Goal: Task Accomplishment & Management: Use online tool/utility

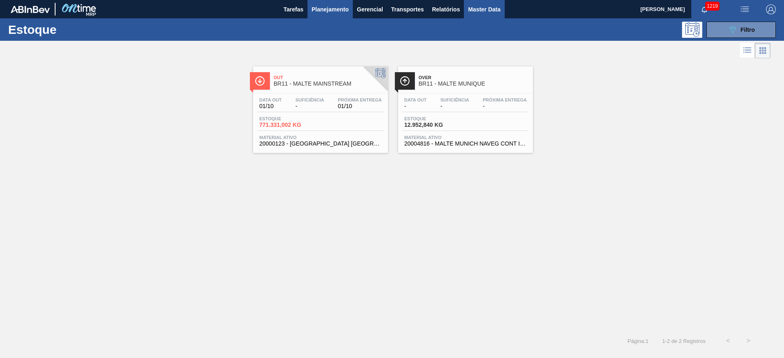
click at [498, 8] on span "Master Data" at bounding box center [484, 9] width 32 height 10
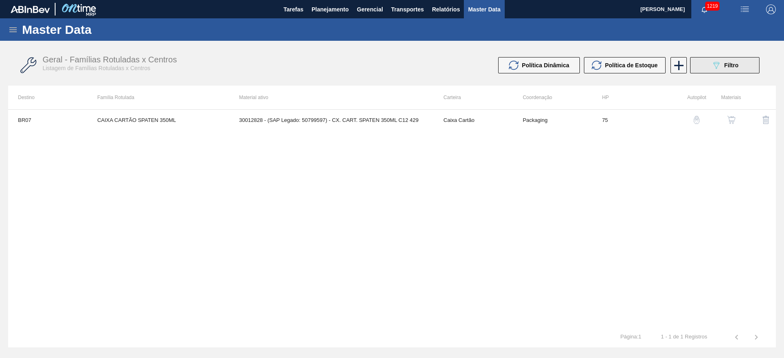
click at [730, 67] on span "Filtro" at bounding box center [731, 65] width 14 height 7
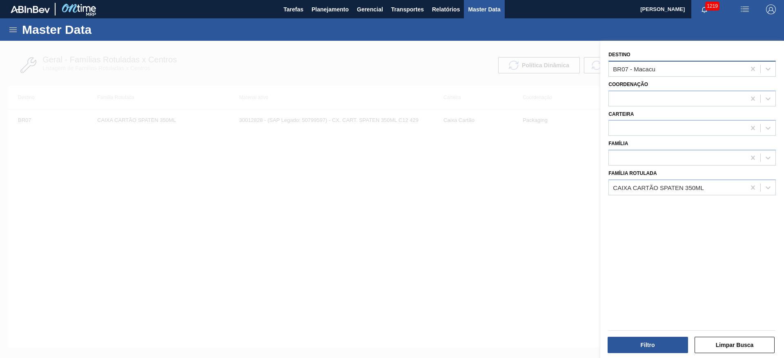
click at [633, 68] on div "BR07 - Macacu" at bounding box center [634, 68] width 42 height 7
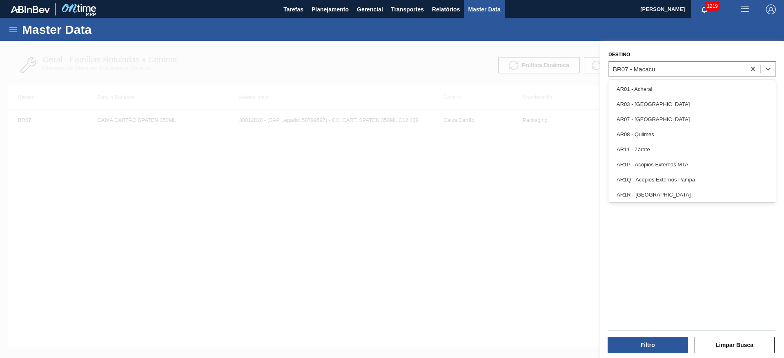
type input "20"
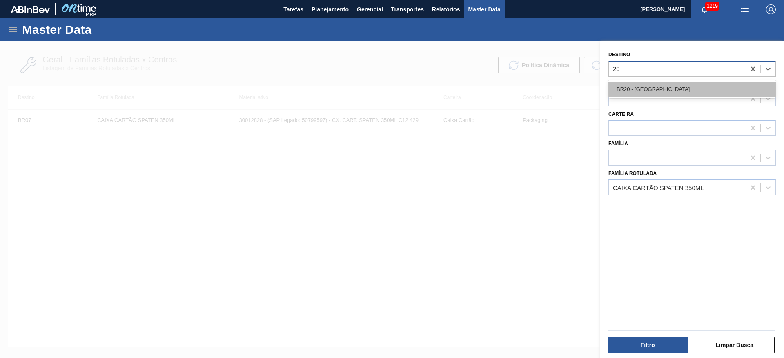
click at [638, 87] on div "BR20 - [GEOGRAPHIC_DATA]" at bounding box center [691, 89] width 167 height 15
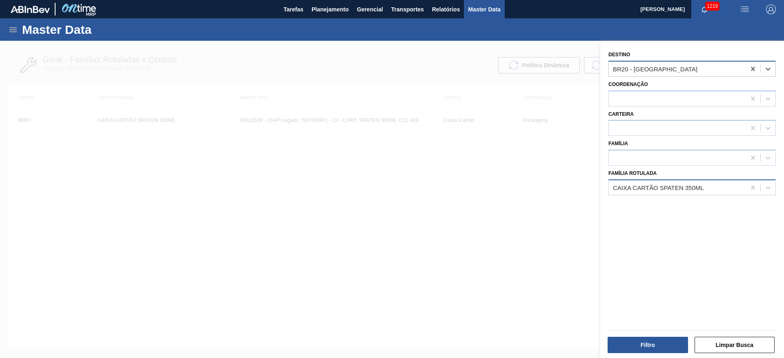
click at [629, 187] on div "CAIXA CARTÃO SPATEN 350ML" at bounding box center [658, 187] width 91 height 7
type Rotulada "38,89"
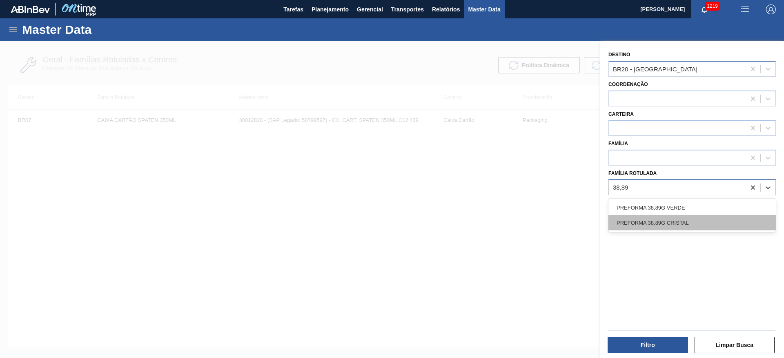
click at [632, 220] on div "PREFORMA 38,89G CRISTAL" at bounding box center [691, 223] width 167 height 15
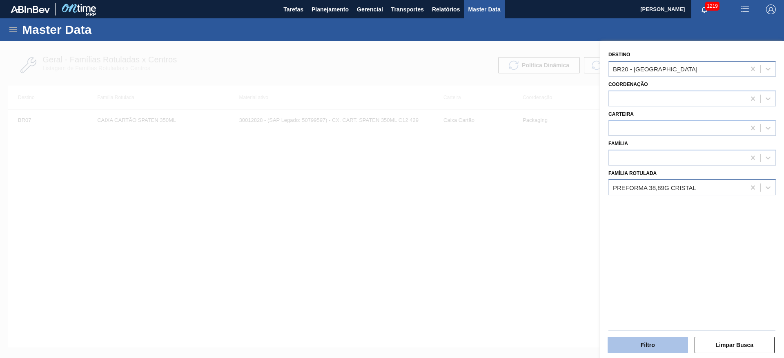
click at [644, 342] on button "Filtro" at bounding box center [647, 345] width 80 height 16
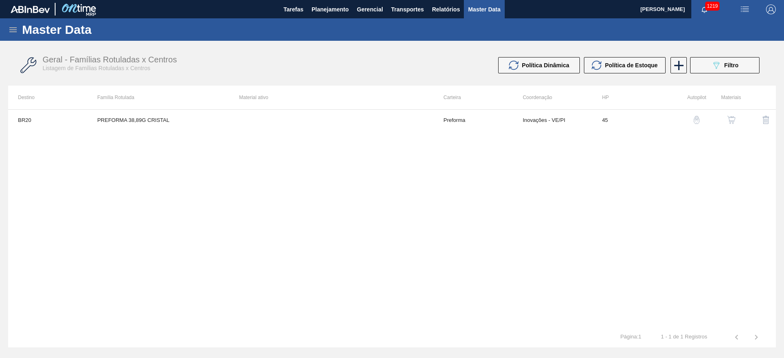
click at [729, 120] on img "button" at bounding box center [731, 120] width 8 height 8
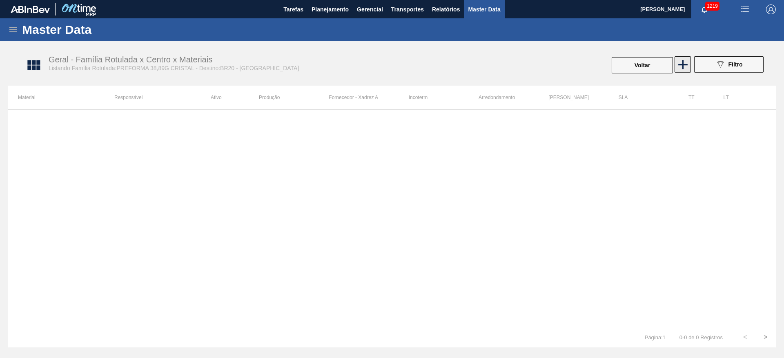
click at [685, 65] on icon at bounding box center [683, 65] width 16 height 16
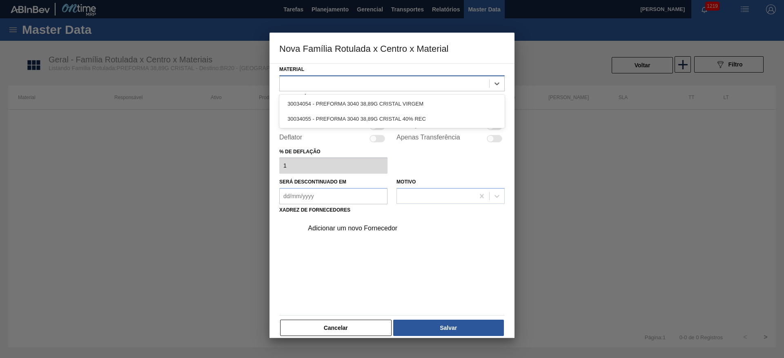
click at [321, 76] on div at bounding box center [391, 84] width 225 height 16
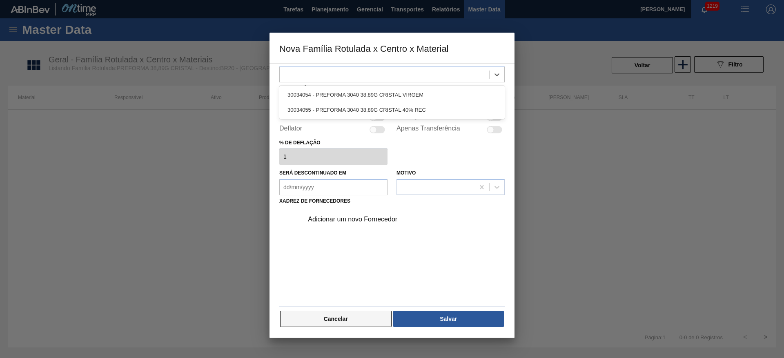
click at [336, 321] on button "Cancelar" at bounding box center [335, 319] width 111 height 16
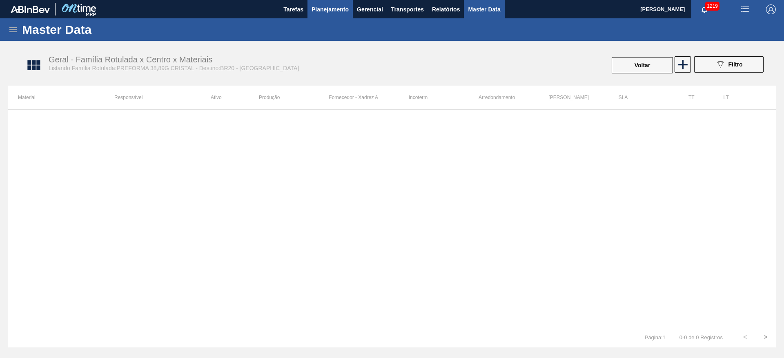
click at [328, 8] on span "Planejamento" at bounding box center [329, 9] width 37 height 10
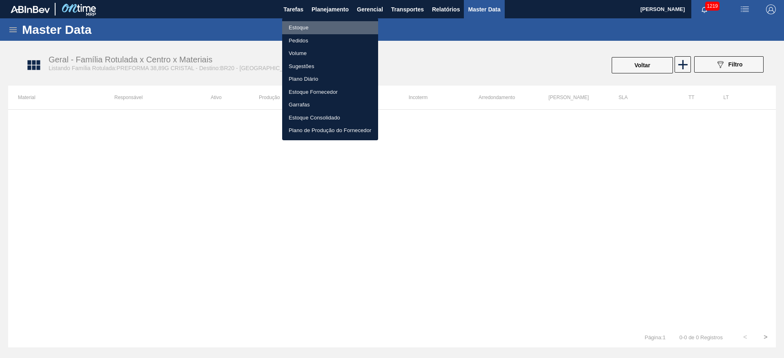
click at [300, 23] on li "Estoque" at bounding box center [330, 27] width 96 height 13
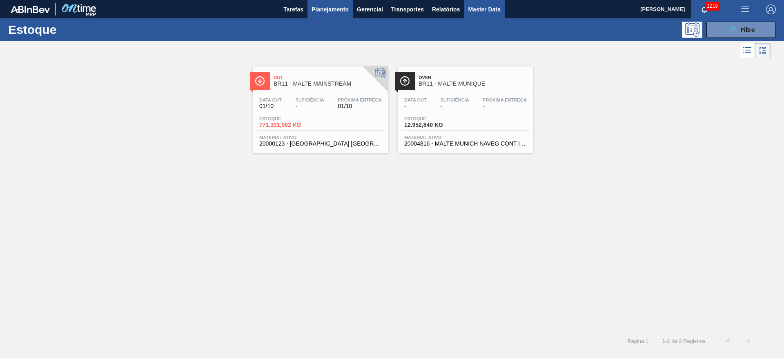
click at [476, 13] on span "Master Data" at bounding box center [484, 9] width 32 height 10
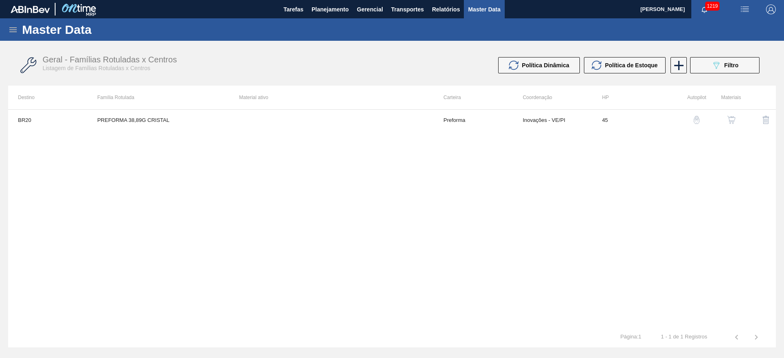
click at [730, 121] on img "button" at bounding box center [731, 120] width 8 height 8
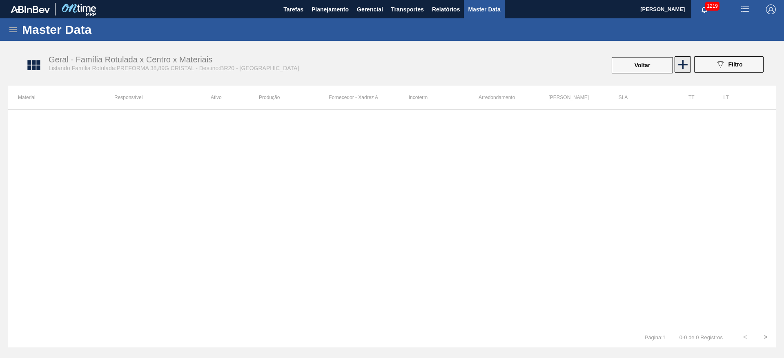
click at [684, 66] on icon at bounding box center [683, 65] width 16 height 16
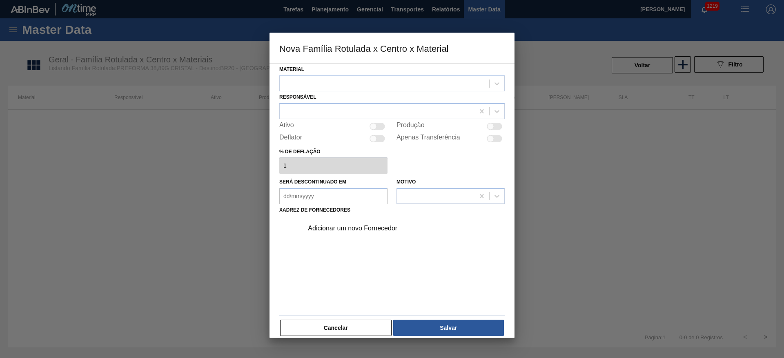
click at [305, 74] on div "Material" at bounding box center [391, 78] width 225 height 28
click at [314, 79] on div at bounding box center [384, 84] width 209 height 12
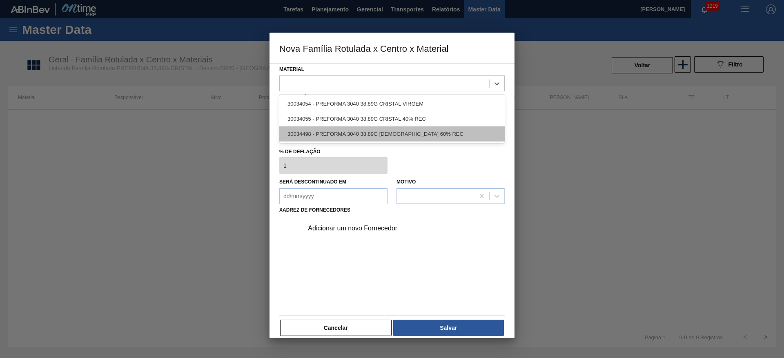
click at [364, 132] on div "30034498 - PREFORMA 3040 38,89G [DEMOGRAPHIC_DATA] 60% REC" at bounding box center [391, 134] width 225 height 15
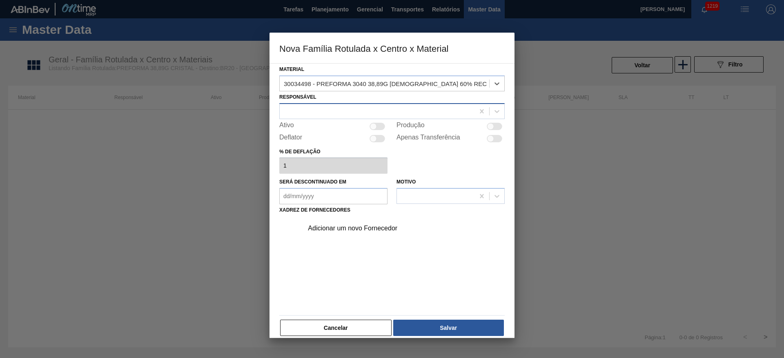
click at [292, 107] on div at bounding box center [377, 111] width 195 height 12
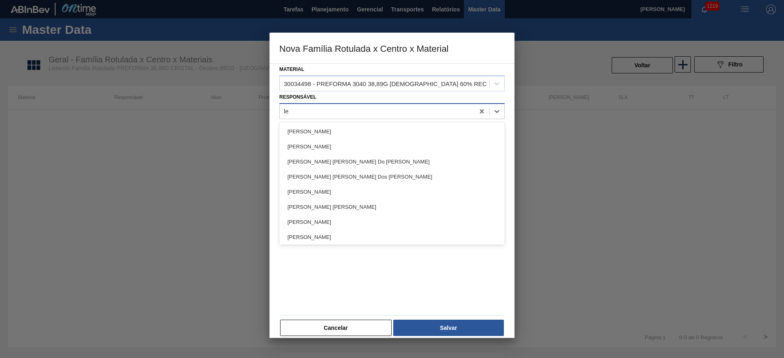
type input "lea"
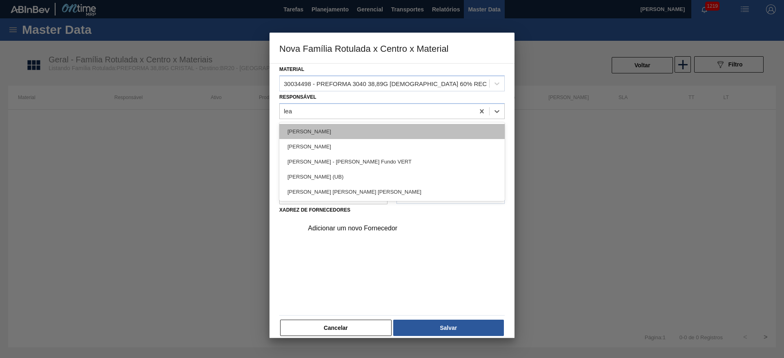
click at [301, 136] on div "[PERSON_NAME]" at bounding box center [391, 131] width 225 height 15
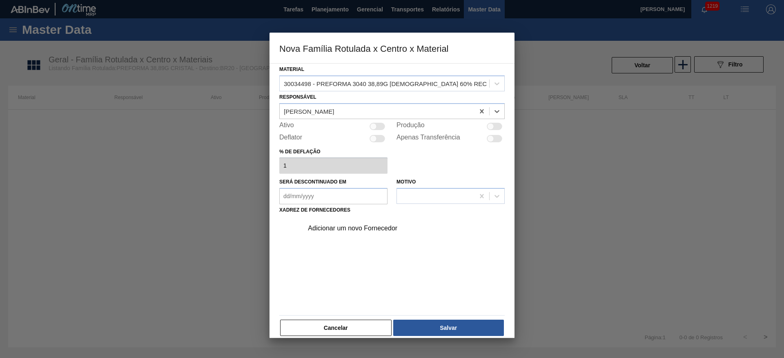
click at [378, 123] on div at bounding box center [377, 126] width 16 height 7
checkbox input "true"
click at [342, 229] on div "Adicionar um novo Fornecedor" at bounding box center [388, 228] width 160 height 7
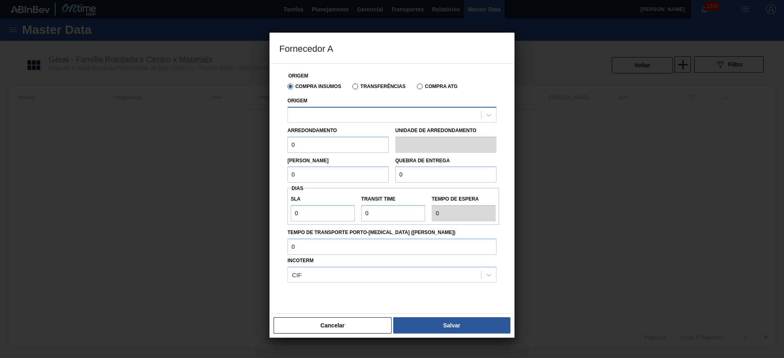
click at [324, 117] on div at bounding box center [384, 115] width 193 height 12
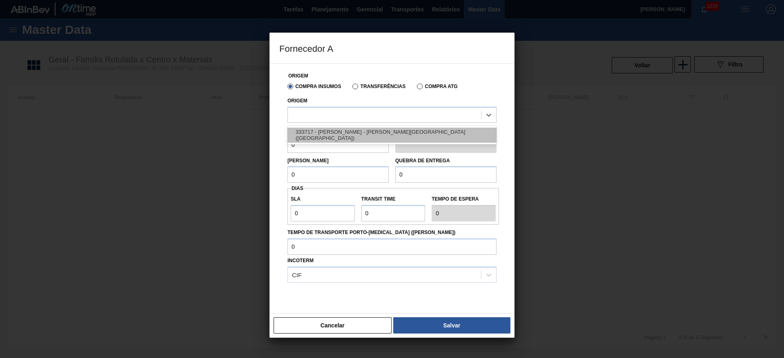
click at [322, 131] on div "333717 - [PERSON_NAME] - [PERSON_NAME][GEOGRAPHIC_DATA] ([GEOGRAPHIC_DATA])" at bounding box center [391, 135] width 209 height 15
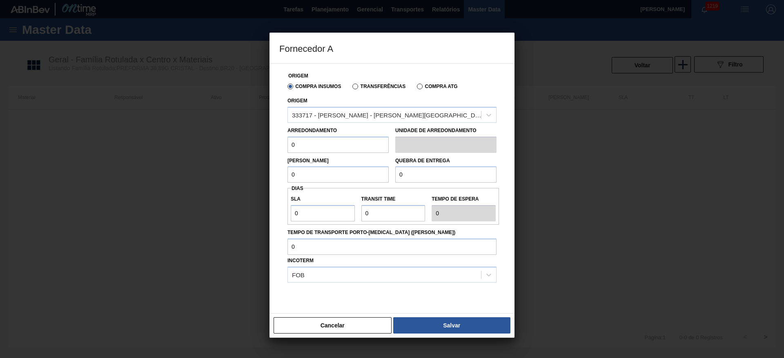
drag, startPoint x: 306, startPoint y: 147, endPoint x: 257, endPoint y: 149, distance: 48.6
click at [257, 149] on div "Fornecedor A Origem Compra Insumos Transferências Compra ATG Origem 333717 - [P…" at bounding box center [392, 179] width 784 height 358
drag, startPoint x: 297, startPoint y: 177, endPoint x: 259, endPoint y: 176, distance: 37.6
click at [260, 176] on div "Fornecedor A Origem Compra Insumos Transferências Compra ATG Origem 333717 - [P…" at bounding box center [392, 179] width 784 height 358
type input "2"
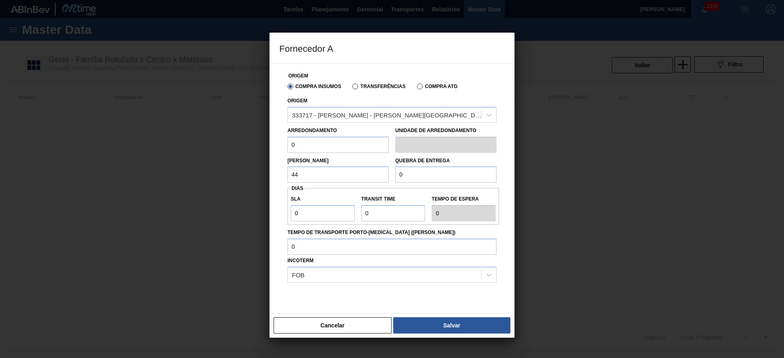
type input "449,280"
click at [224, 141] on div "Fornecedor A Origem Compra Insumos Transferências Compra ATG Origem 333717 - [P…" at bounding box center [392, 179] width 784 height 358
type input "17,28"
drag, startPoint x: 324, startPoint y: 177, endPoint x: 229, endPoint y: 186, distance: 94.8
click at [229, 186] on div "Fornecedor A Origem Compra Insumos Transferências Compra ATG Origem 333717 - LO…" at bounding box center [392, 179] width 784 height 358
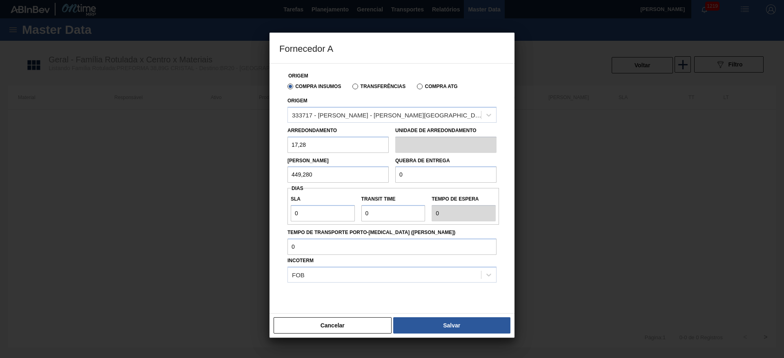
drag, startPoint x: 415, startPoint y: 178, endPoint x: 335, endPoint y: 189, distance: 81.1
click at [336, 189] on div "Origem Compra Insumos Transferências Compra ATG Origem 333717 - [PERSON_NAME] -…" at bounding box center [391, 194] width 225 height 260
paste input "449,28"
type input "449,280"
drag, startPoint x: 261, startPoint y: 215, endPoint x: 247, endPoint y: 214, distance: 14.4
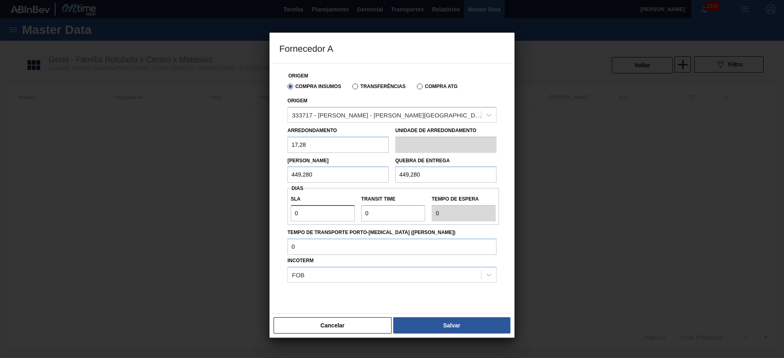
click at [252, 214] on div "Fornecedor A Origem Compra Insumos Transferências Compra ATG Origem 333717 - LO…" at bounding box center [392, 179] width 784 height 358
type input "3"
type input "2"
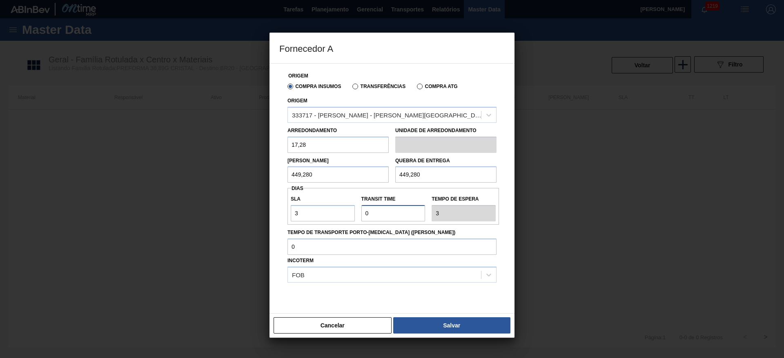
type input "5"
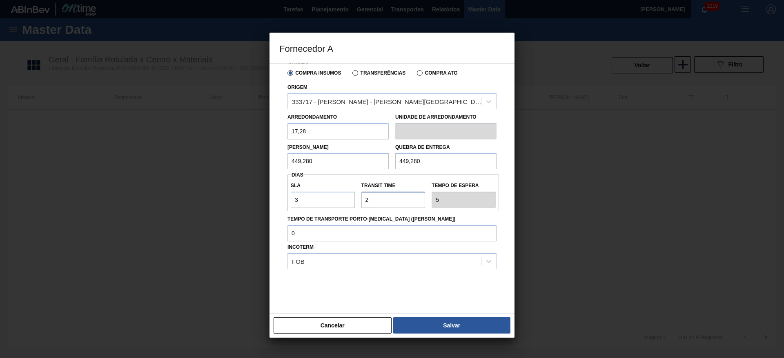
scroll to position [20, 0]
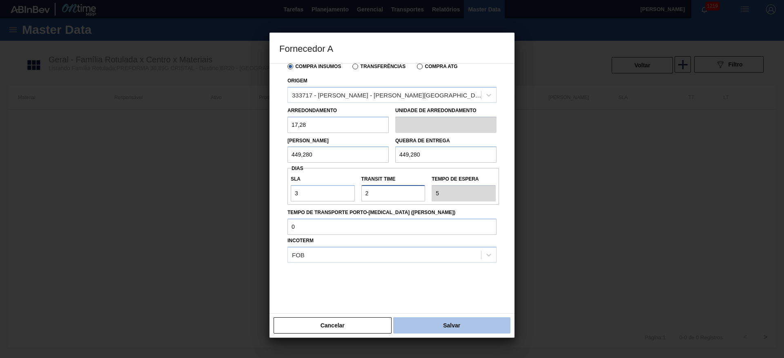
type input "2"
click at [438, 324] on button "Salvar" at bounding box center [451, 326] width 117 height 16
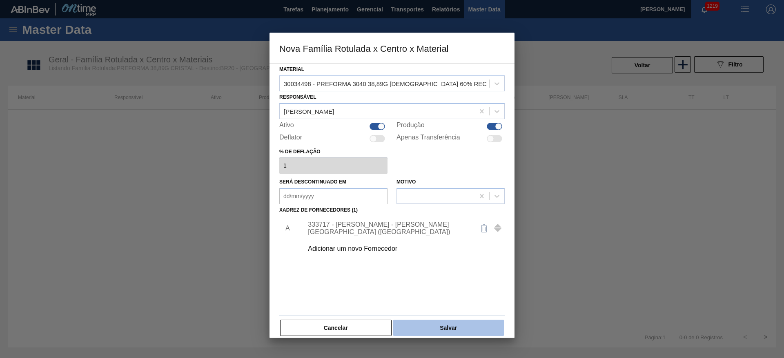
click at [458, 328] on button "Salvar" at bounding box center [448, 328] width 111 height 16
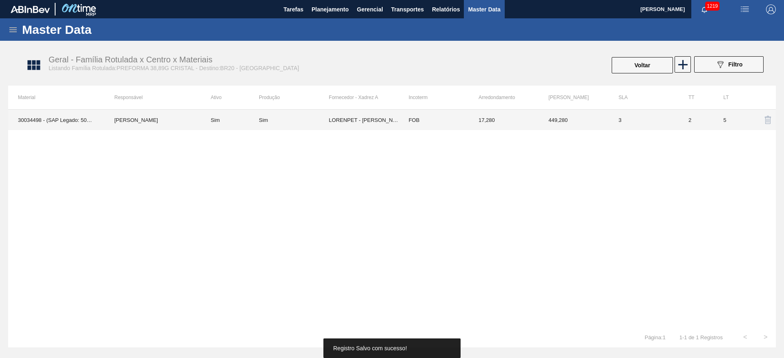
click at [614, 121] on td "3" at bounding box center [644, 120] width 70 height 20
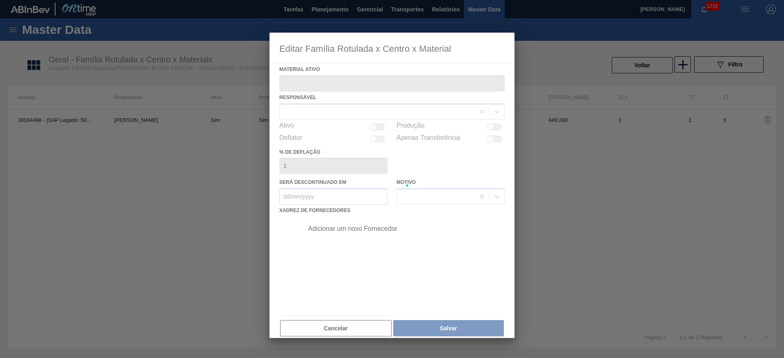
type ativo "30034498 - (SAP Legado: 50851547) - PREFORMA 3040 38,89G [DEMOGRAPHIC_DATA] 60%…"
checkbox input "true"
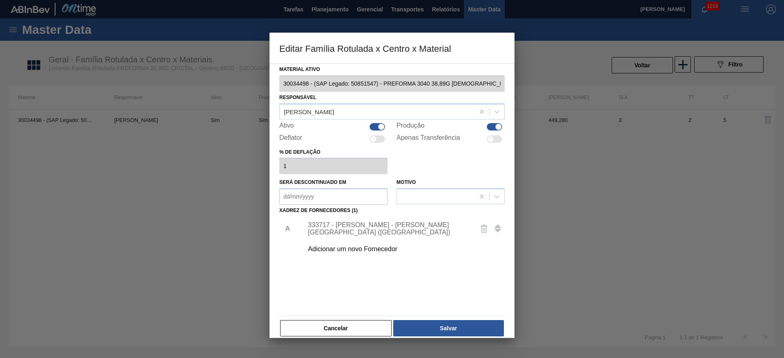
click at [351, 227] on div "333717 - [PERSON_NAME] - [PERSON_NAME][GEOGRAPHIC_DATA] ([GEOGRAPHIC_DATA])" at bounding box center [388, 229] width 160 height 15
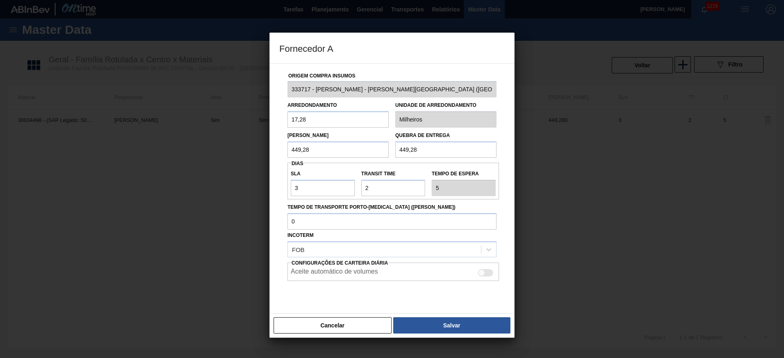
click at [480, 275] on div at bounding box center [481, 272] width 7 height 7
checkbox input "true"
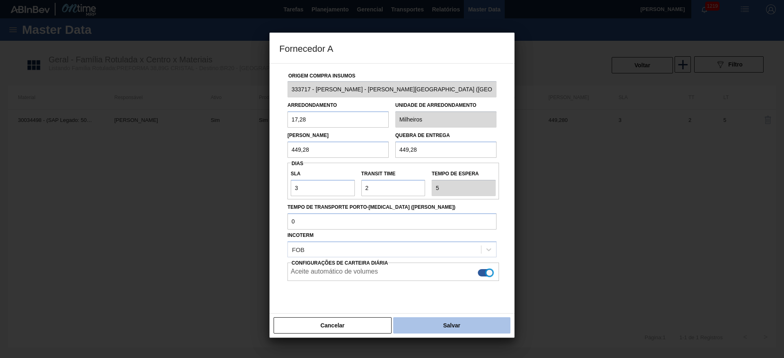
click at [461, 326] on button "Salvar" at bounding box center [451, 326] width 117 height 16
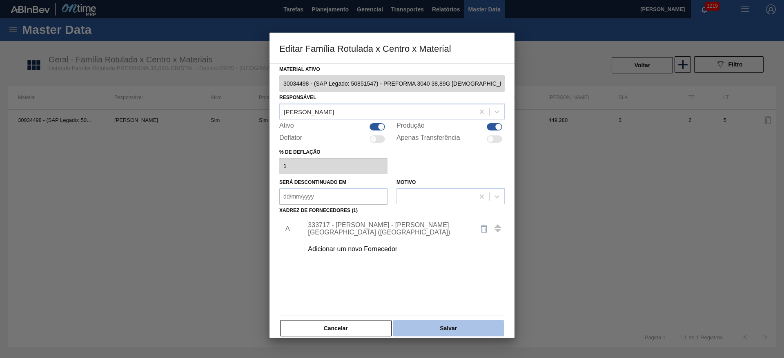
click at [457, 329] on button "Salvar" at bounding box center [448, 328] width 111 height 16
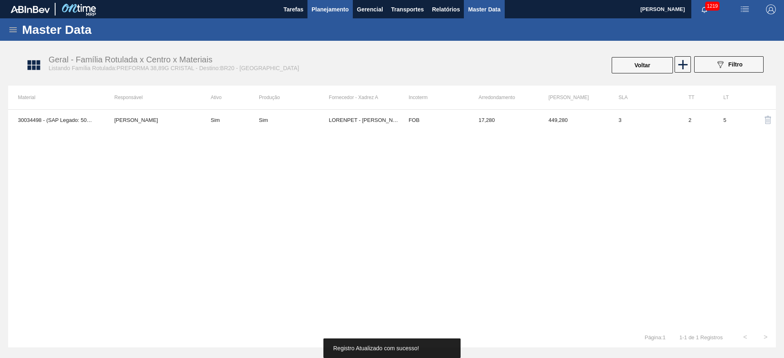
click at [329, 7] on span "Planejamento" at bounding box center [329, 9] width 37 height 10
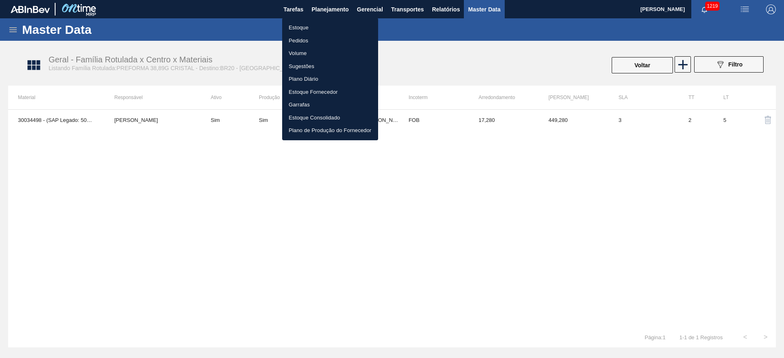
click at [295, 25] on li "Estoque" at bounding box center [330, 27] width 96 height 13
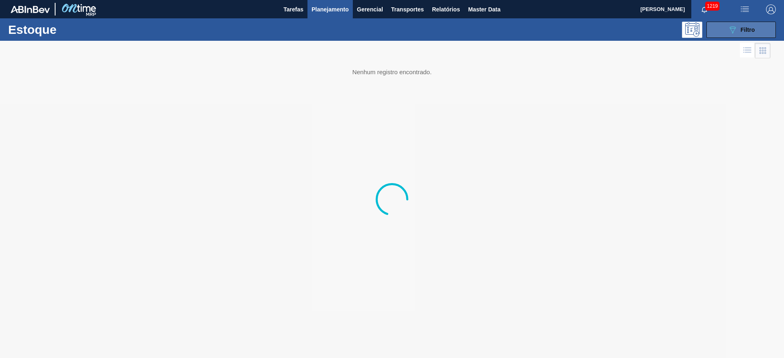
click at [721, 31] on button "089F7B8B-B2A5-4AFE-B5C0-19BA573D28AC Filtro" at bounding box center [740, 30] width 69 height 16
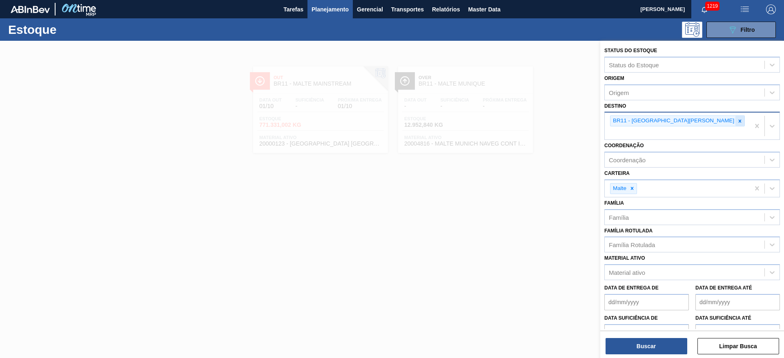
click at [737, 120] on icon at bounding box center [740, 121] width 6 height 6
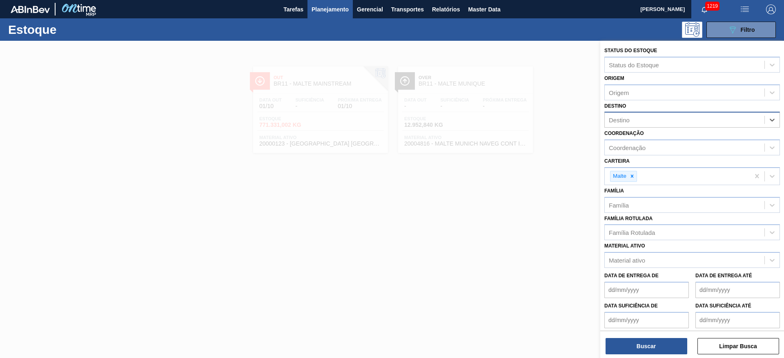
type input "1"
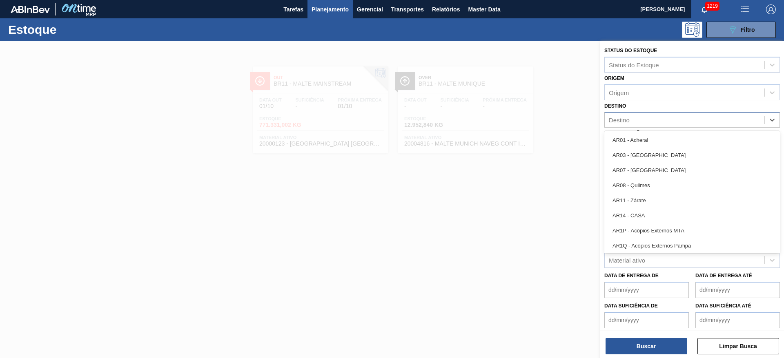
type input "20"
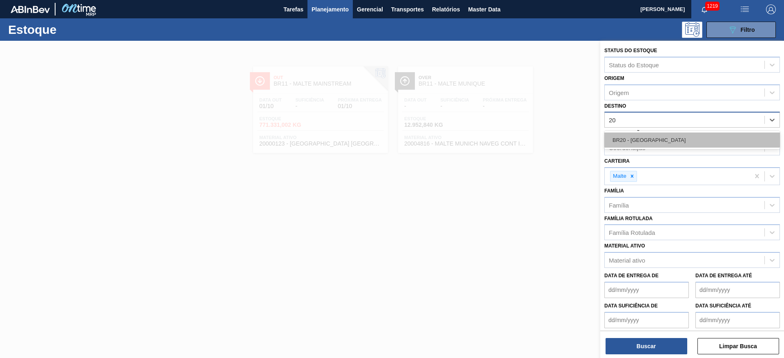
click at [641, 140] on div "BR20 - [GEOGRAPHIC_DATA]" at bounding box center [692, 140] width 176 height 15
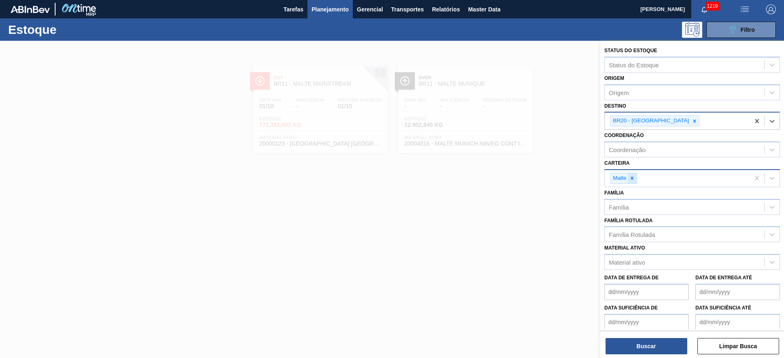
click at [633, 178] on icon at bounding box center [632, 179] width 6 height 6
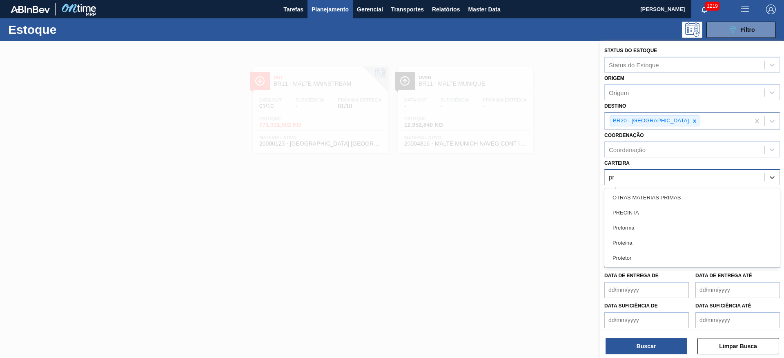
type input "pre"
click at [630, 216] on div "Preforma" at bounding box center [692, 212] width 176 height 15
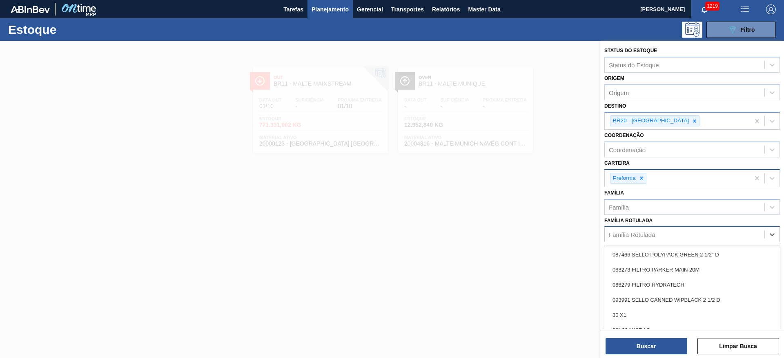
click at [625, 235] on div "Família Rotulada" at bounding box center [632, 234] width 46 height 7
type Rotulada "38,"
drag, startPoint x: 629, startPoint y: 251, endPoint x: 616, endPoint y: 282, distance: 33.8
click at [630, 252] on div "PREFORMA 38,89G CRISTAL" at bounding box center [692, 254] width 176 height 15
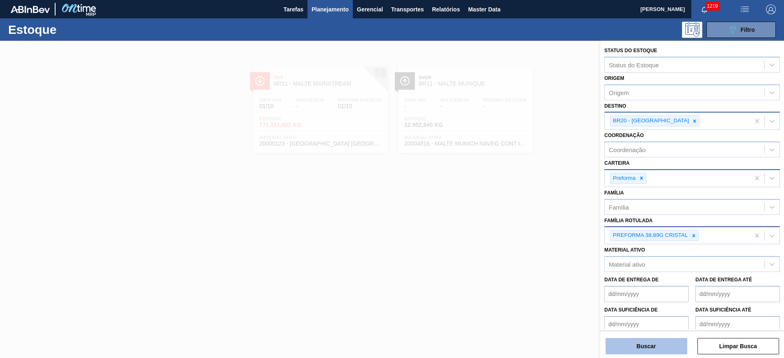
click at [625, 342] on button "Buscar" at bounding box center [646, 346] width 82 height 16
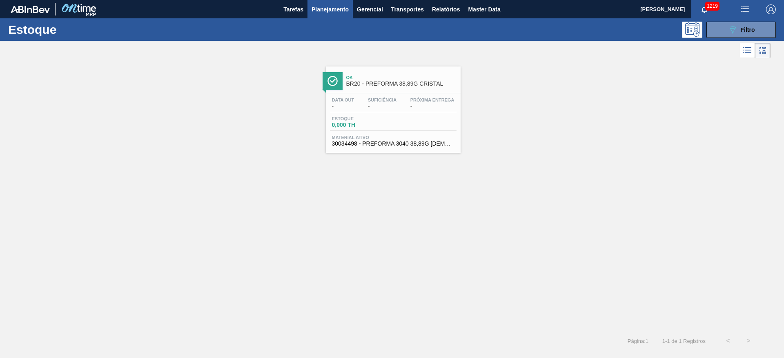
click at [375, 117] on span "Estoque" at bounding box center [360, 118] width 57 height 5
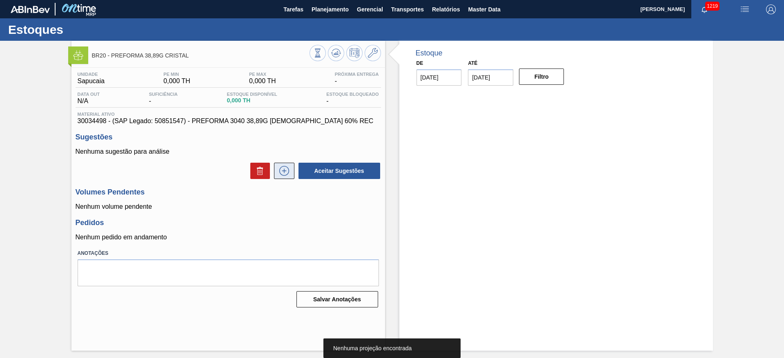
click at [283, 173] on icon at bounding box center [284, 171] width 13 height 10
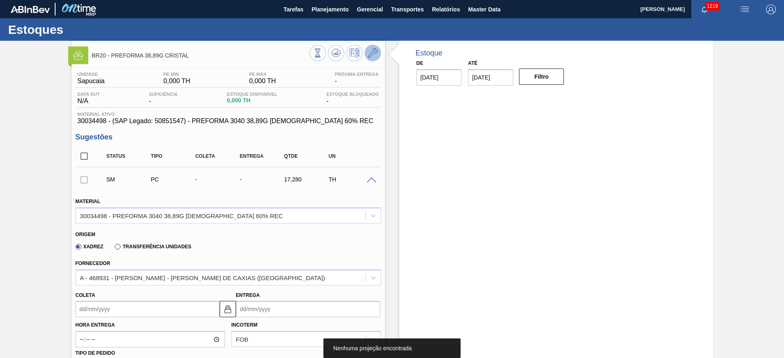
click at [377, 51] on button at bounding box center [373, 53] width 16 height 16
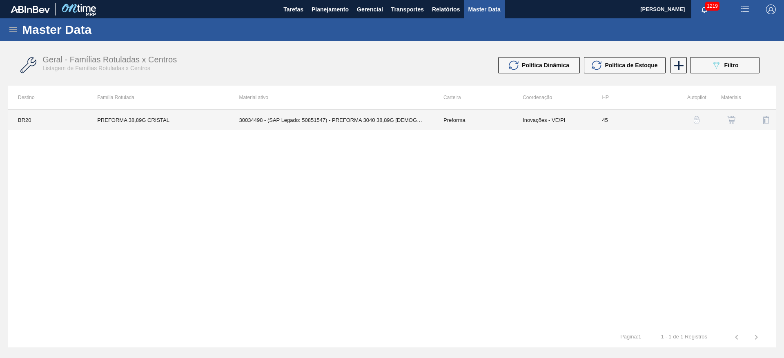
click at [388, 123] on td "30034498 - (SAP Legado: 50851547) - PREFORMA 3040 38,89G [DEMOGRAPHIC_DATA] 60%…" at bounding box center [331, 120] width 204 height 20
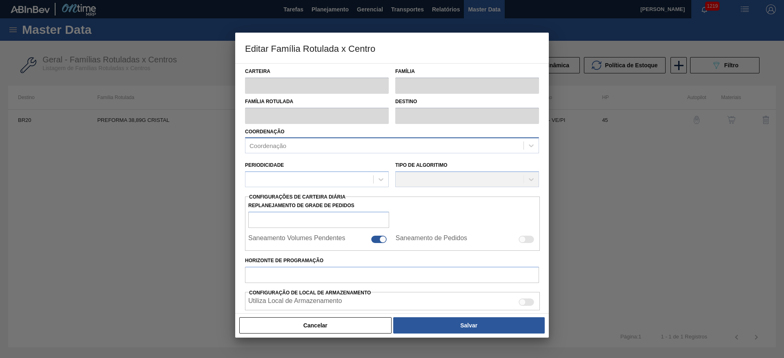
type input "Preforma"
type input "PREFORMA 38,89G CRISTAL"
type input "BR20 - [GEOGRAPHIC_DATA]"
type input "0"
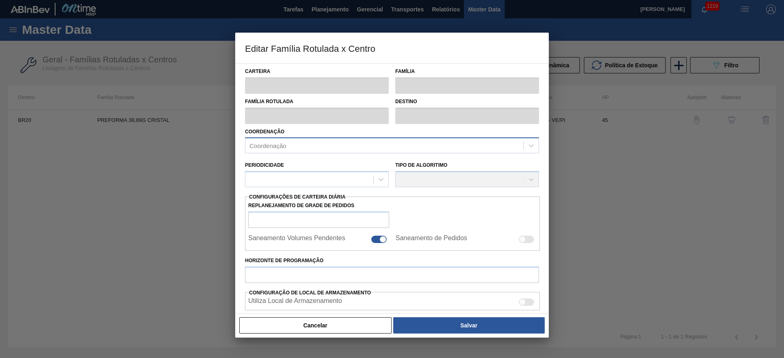
checkbox input "false"
type input "45"
type input "0"
type input "100"
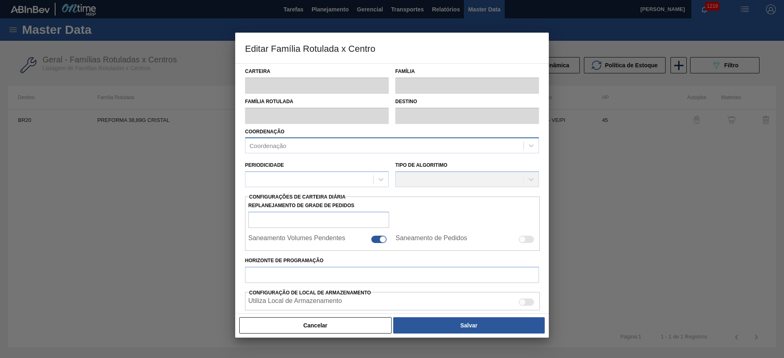
type input "0,000"
checkbox input "true"
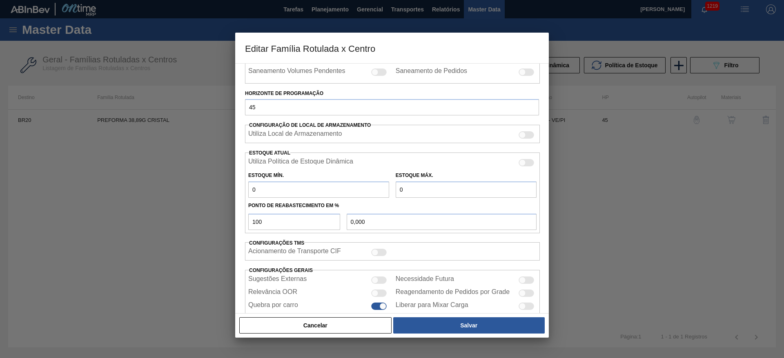
scroll to position [201, 0]
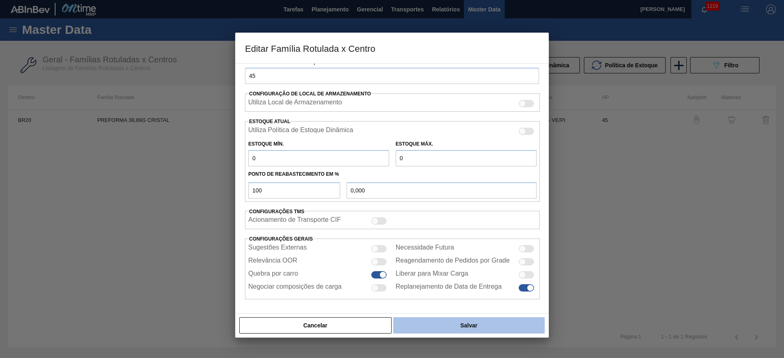
click at [453, 320] on button "Salvar" at bounding box center [468, 326] width 151 height 16
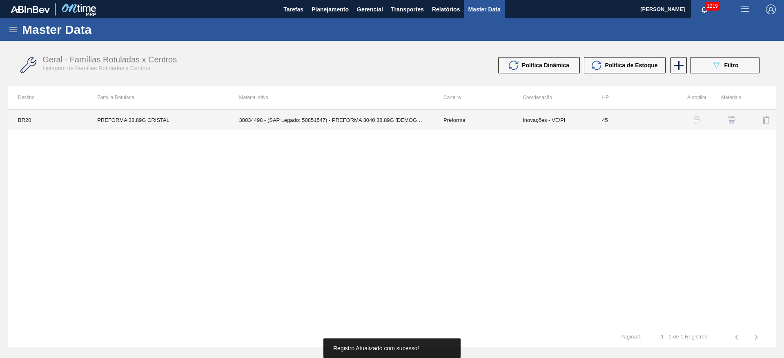
click at [377, 116] on td "30034498 - (SAP Legado: 50851547) - PREFORMA 3040 38,89G [DEMOGRAPHIC_DATA] 60%…" at bounding box center [331, 120] width 204 height 20
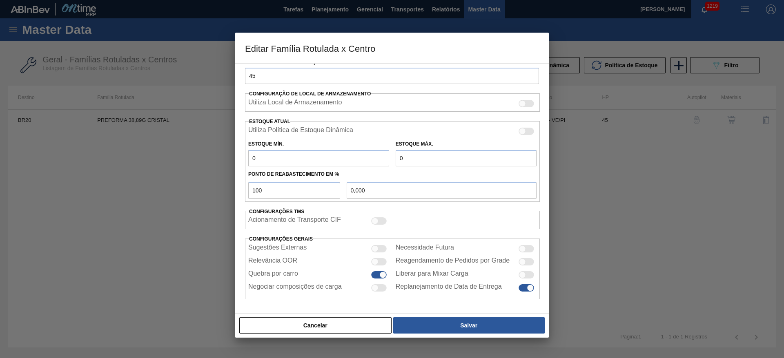
click at [523, 287] on div at bounding box center [526, 288] width 16 height 7
checkbox input "false"
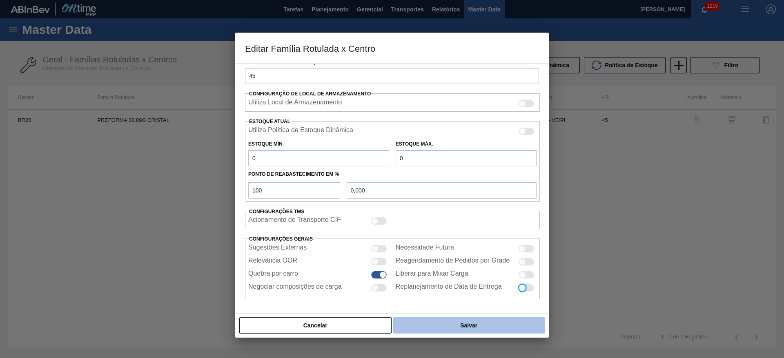
click at [461, 326] on button "Salvar" at bounding box center [468, 326] width 151 height 16
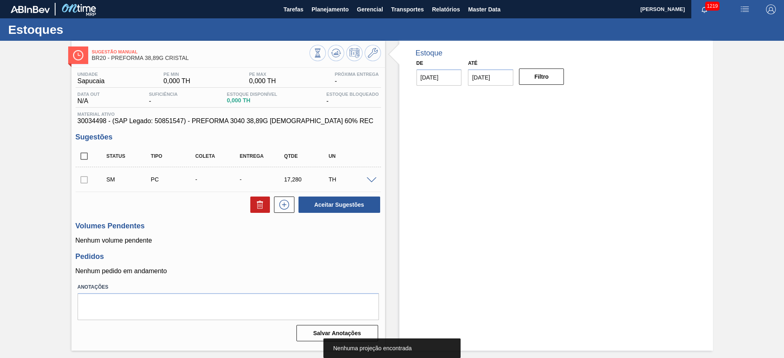
click at [373, 180] on span at bounding box center [372, 181] width 10 height 6
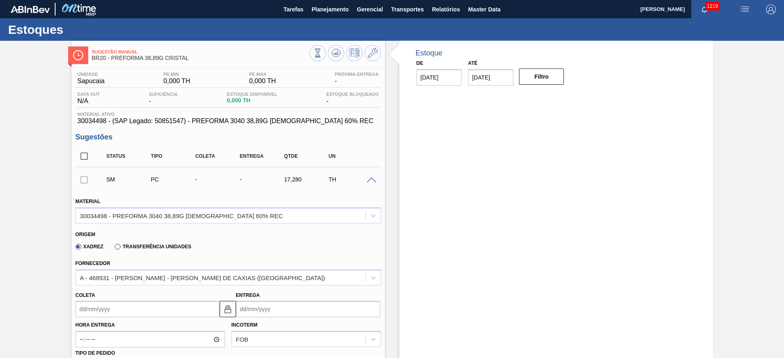
scroll to position [184, 0]
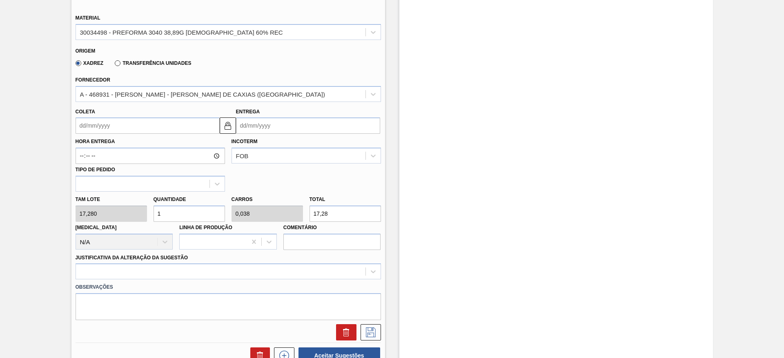
click at [92, 211] on div "[PERSON_NAME] 17,280 Quantidade 1 Carros 0,038 Total 17,28 [MEDICAL_DATA] N/A L…" at bounding box center [228, 221] width 312 height 58
type input "2"
type input "0,077"
type input "34,56"
type input "26"
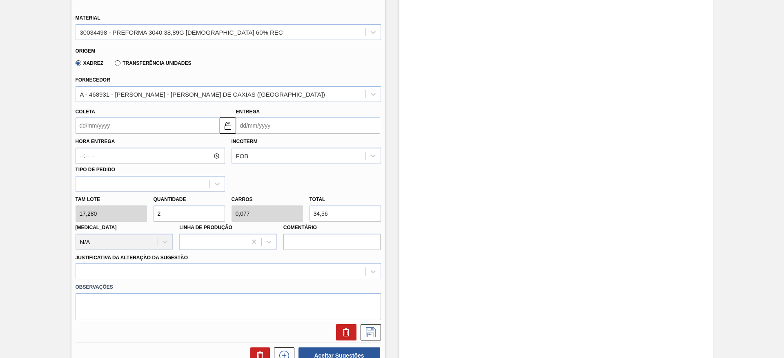
type input "1"
type input "449,28"
type input "26"
click at [80, 120] on input "Coleta" at bounding box center [148, 126] width 144 height 16
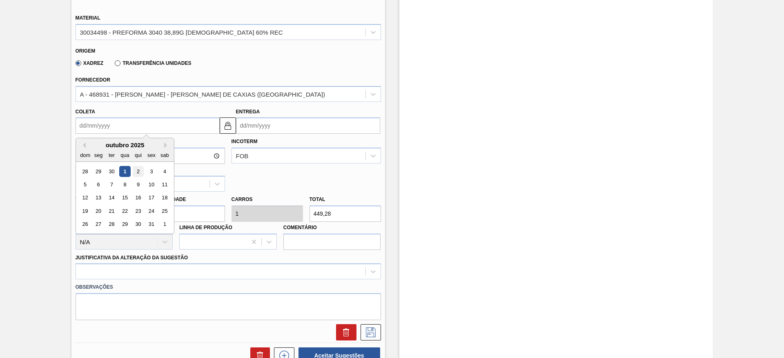
click at [137, 171] on div "2" at bounding box center [137, 171] width 11 height 11
type input "[DATE]"
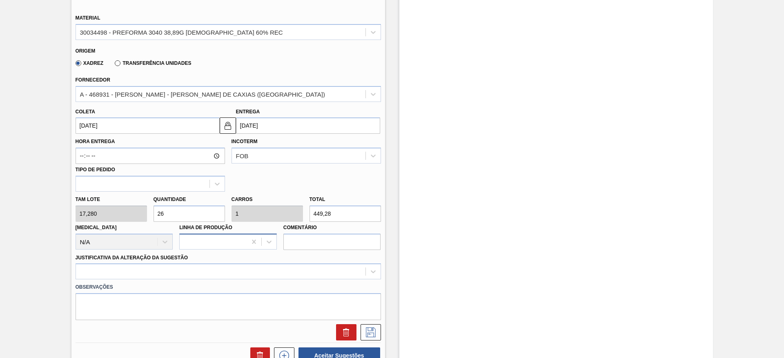
scroll to position [306, 0]
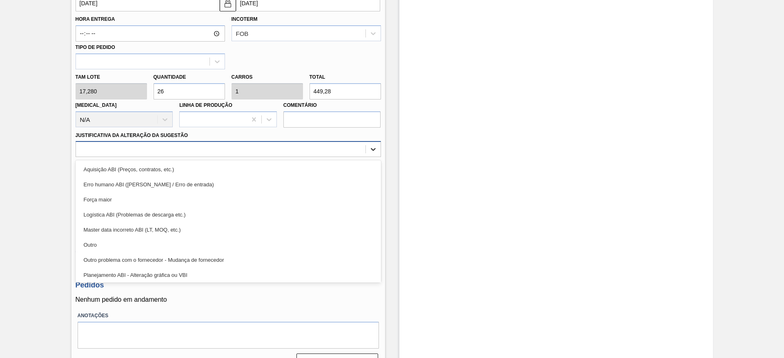
click at [375, 145] on icon at bounding box center [373, 149] width 8 height 8
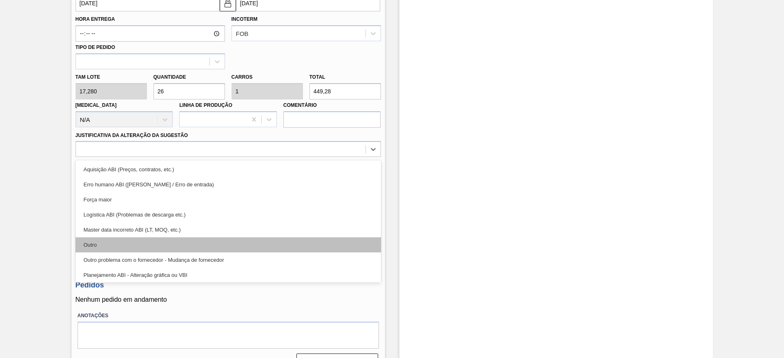
click at [91, 245] on div "Outro" at bounding box center [228, 245] width 305 height 15
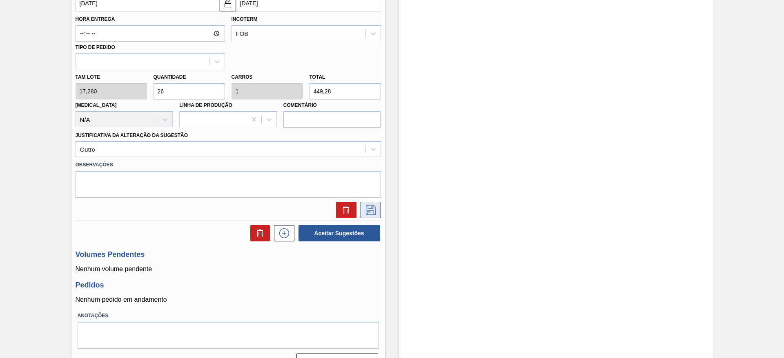
click at [371, 208] on icon at bounding box center [370, 210] width 13 height 10
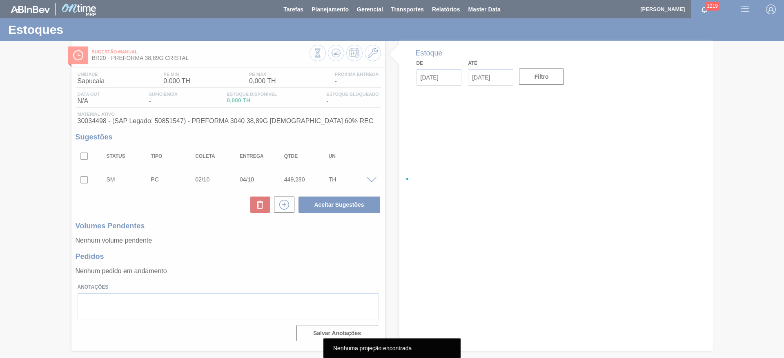
scroll to position [0, 0]
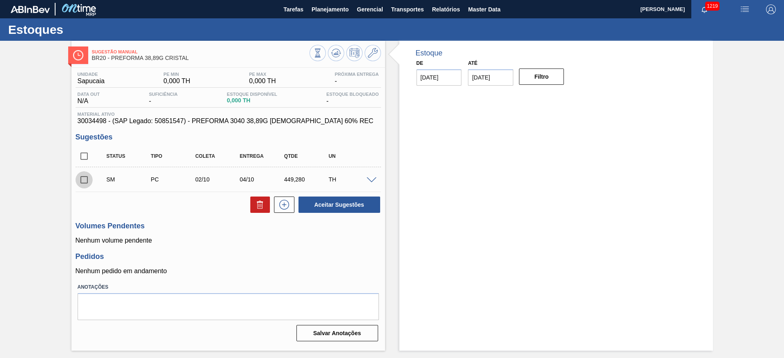
click at [87, 180] on input "checkbox" at bounding box center [84, 179] width 17 height 17
click at [355, 205] on button "Aceitar Sugestões" at bounding box center [339, 205] width 82 height 16
checkbox input "false"
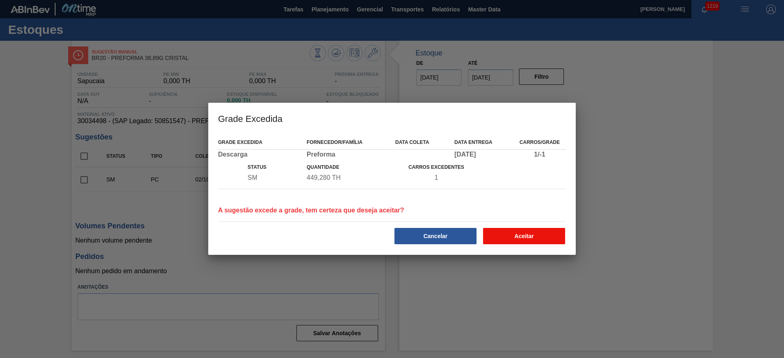
click at [518, 234] on button "Aceitar" at bounding box center [524, 236] width 82 height 16
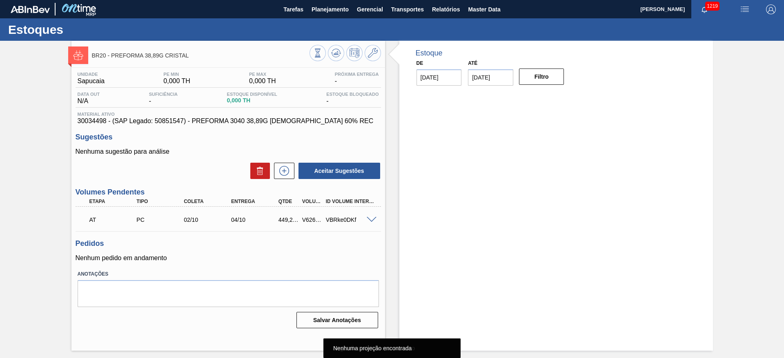
click at [312, 220] on div "V626802" at bounding box center [312, 220] width 24 height 7
copy div "V626802"
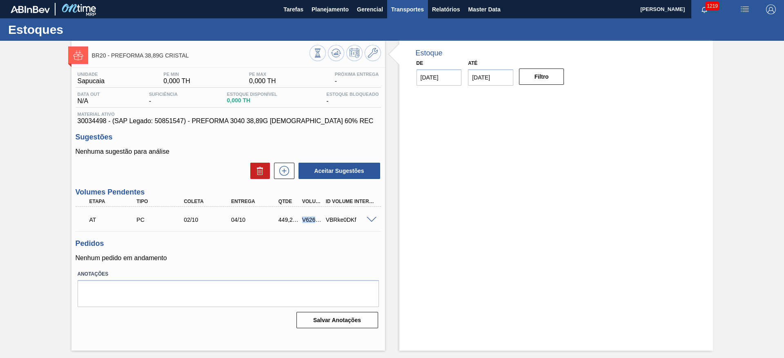
click at [401, 5] on span "Transportes" at bounding box center [407, 9] width 33 height 10
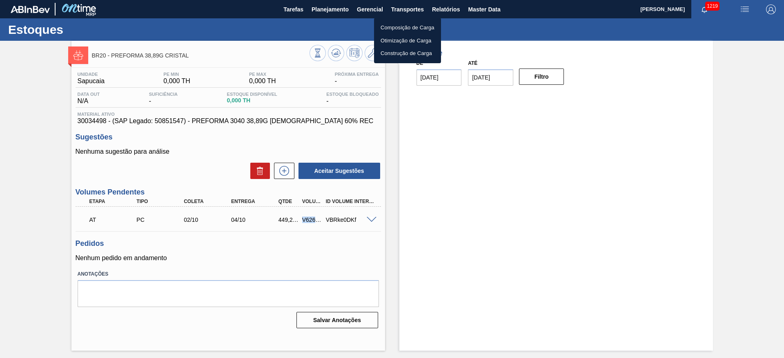
click at [402, 41] on li "Otimização de Carga" at bounding box center [407, 40] width 67 height 13
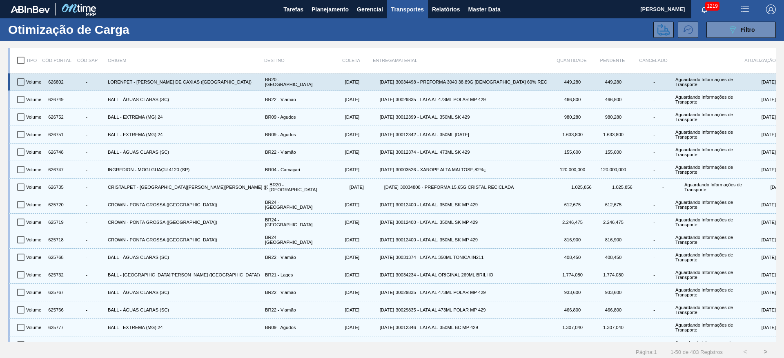
click at [23, 80] on input "checkbox" at bounding box center [20, 81] width 17 height 17
checkbox input "true"
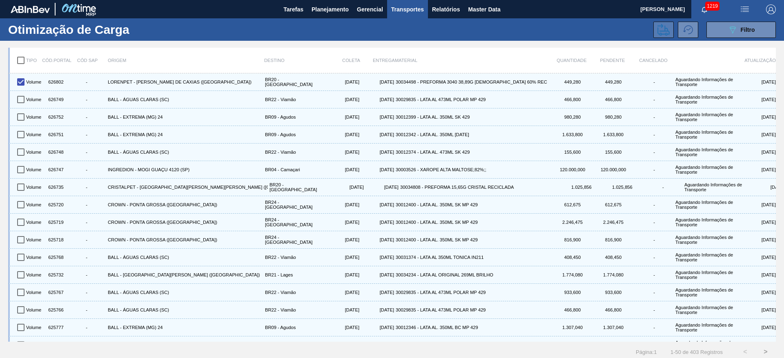
click at [662, 33] on icon at bounding box center [663, 30] width 12 height 12
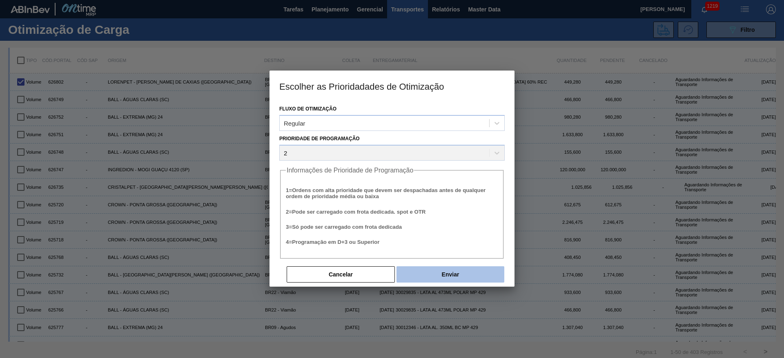
click at [426, 272] on button "Enviar" at bounding box center [450, 275] width 108 height 16
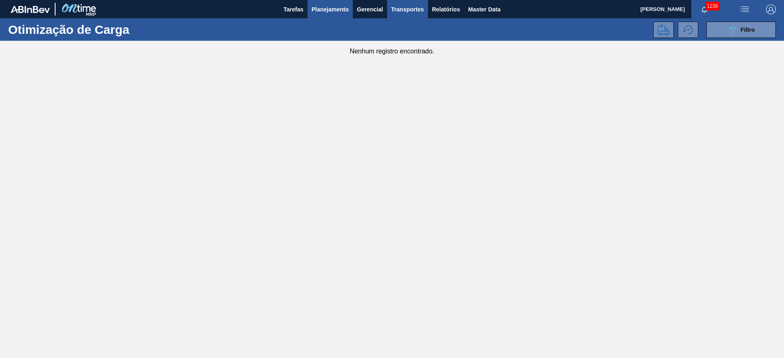
click at [311, 13] on span "Planejamento" at bounding box center [329, 9] width 37 height 10
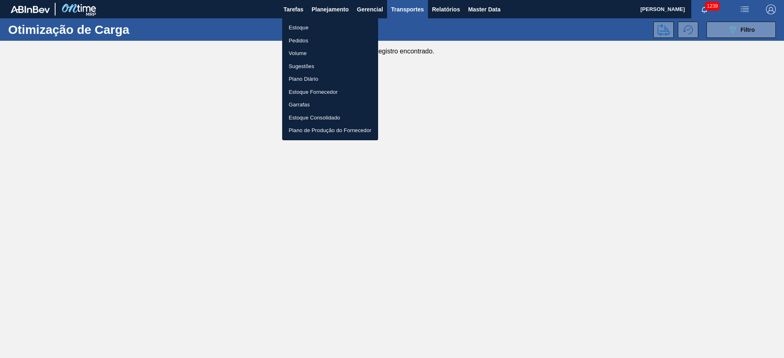
click at [302, 25] on li "Estoque" at bounding box center [330, 27] width 96 height 13
